Goal: Task Accomplishment & Management: Use online tool/utility

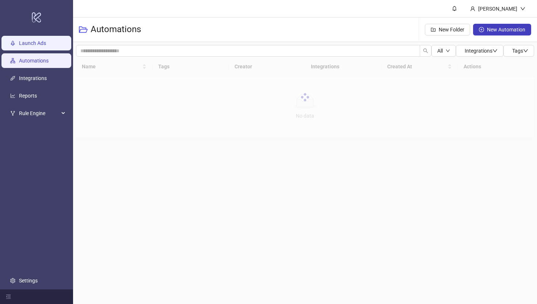
click at [27, 42] on link "Launch Ads" at bounding box center [32, 43] width 27 height 6
